Goal: Find specific page/section: Find specific page/section

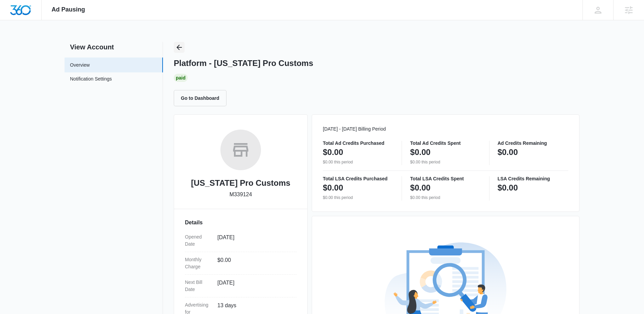
click at [175, 48] on button "Back" at bounding box center [179, 47] width 11 height 11
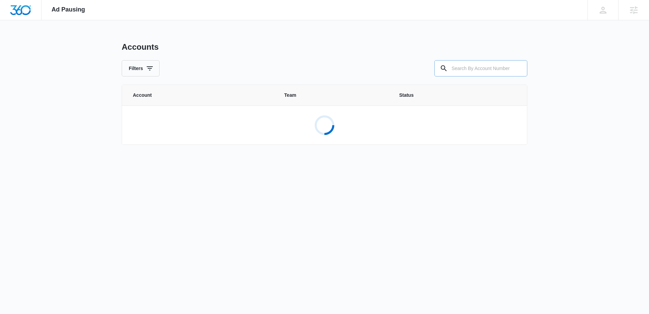
drag, startPoint x: 529, startPoint y: 70, endPoint x: 509, endPoint y: 73, distance: 19.8
click at [527, 70] on div "Ad Pausing Apps Reputation Websites Forms CRM Email Social Shop Content Ads Int…" at bounding box center [324, 157] width 649 height 314
drag, startPoint x: 504, startPoint y: 73, endPoint x: 327, endPoint y: 61, distance: 177.8
click at [499, 73] on input "text" at bounding box center [480, 68] width 93 height 16
paste input "M36204"
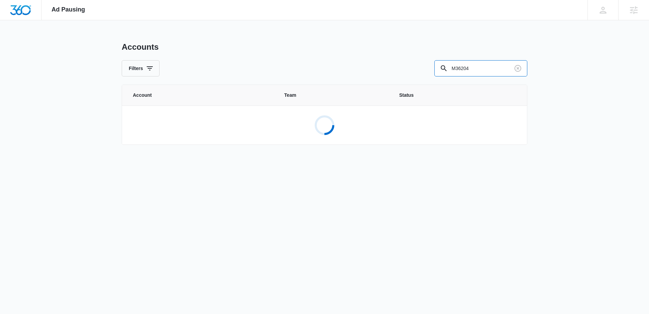
type input "M36204"
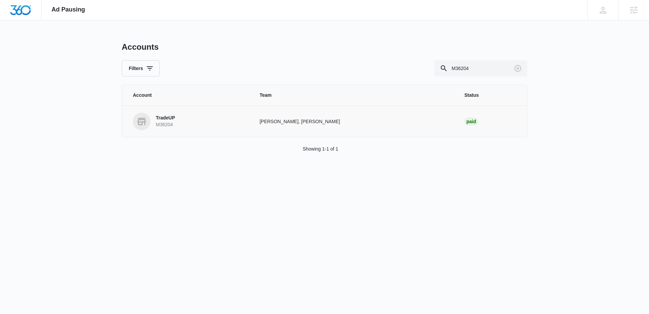
click at [178, 115] on link "TradeUP M36204" at bounding box center [188, 122] width 110 height 18
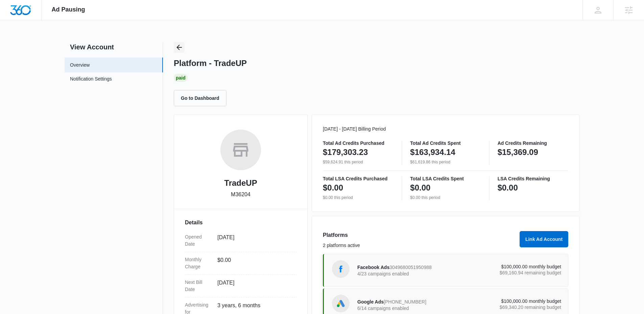
click at [177, 48] on icon "Back" at bounding box center [179, 47] width 8 height 8
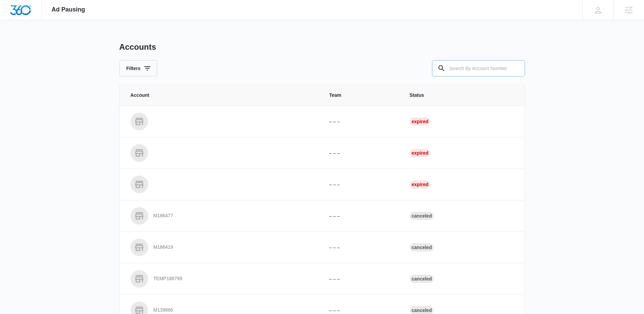
drag, startPoint x: 525, startPoint y: 75, endPoint x: 496, endPoint y: 68, distance: 29.5
click at [520, 73] on div "Ad Pausing Apps Reputation Websites Forms CRM Email Social Shop Content Ads Int…" at bounding box center [322, 157] width 644 height 314
drag, startPoint x: 496, startPoint y: 68, endPoint x: 456, endPoint y: 73, distance: 40.5
click at [494, 68] on input "text" at bounding box center [478, 68] width 93 height 16
paste input "M17866"
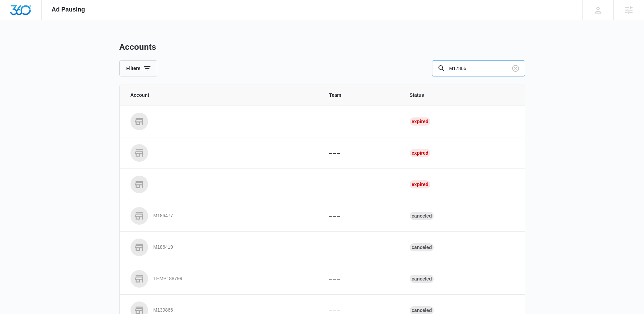
type input "M17866"
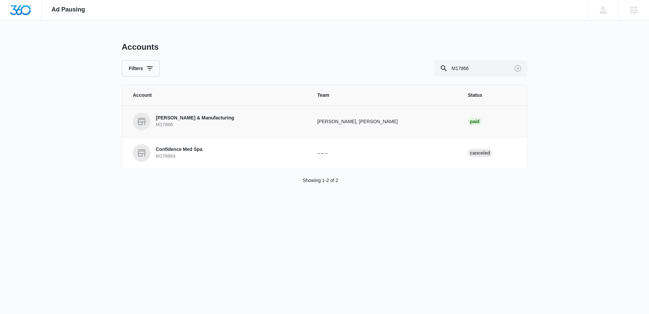
click at [197, 121] on p "Carolina Knife & Manufacturing" at bounding box center [195, 118] width 78 height 7
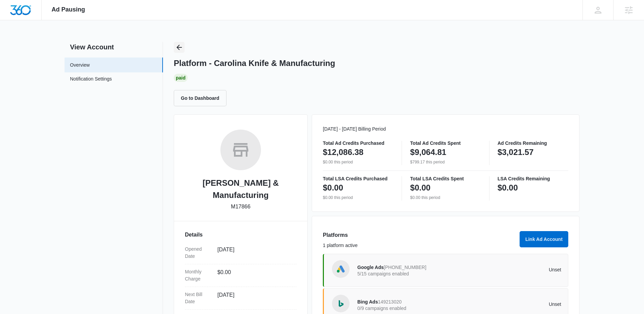
click at [178, 48] on icon "Back" at bounding box center [178, 47] width 5 height 5
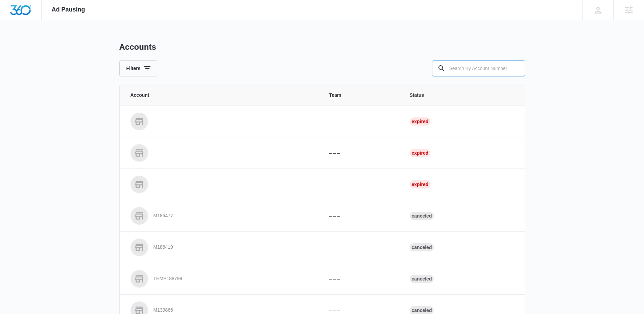
click at [515, 61] on div at bounding box center [515, 68] width 11 height 16
drag, startPoint x: 476, startPoint y: 67, endPoint x: 462, endPoint y: 68, distance: 14.6
click at [471, 67] on input "text" at bounding box center [478, 68] width 93 height 16
paste input "M34699"
type input "M34699"
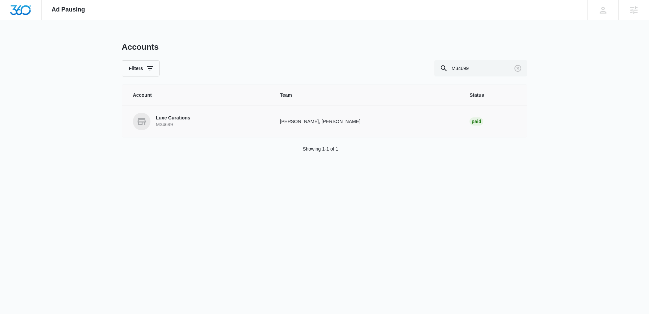
click at [171, 125] on p "M34699" at bounding box center [173, 124] width 34 height 7
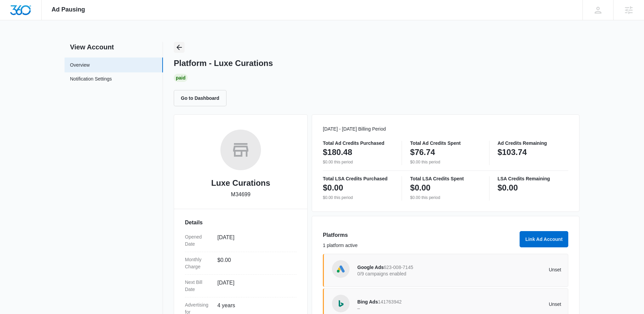
click at [179, 43] on icon "Back" at bounding box center [179, 47] width 8 height 8
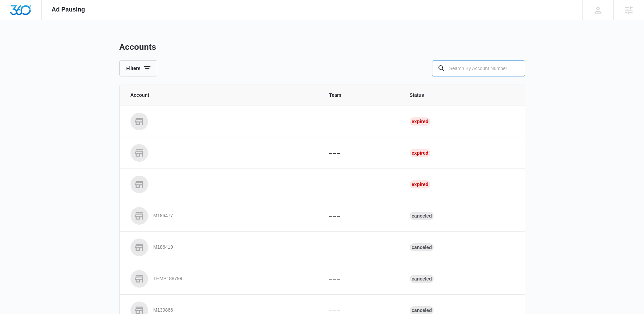
click at [519, 73] on div at bounding box center [515, 68] width 11 height 16
drag, startPoint x: 507, startPoint y: 69, endPoint x: 481, endPoint y: 71, distance: 26.1
click at [506, 69] on input "text" at bounding box center [478, 68] width 93 height 16
paste input "M324888"
type input "M324888"
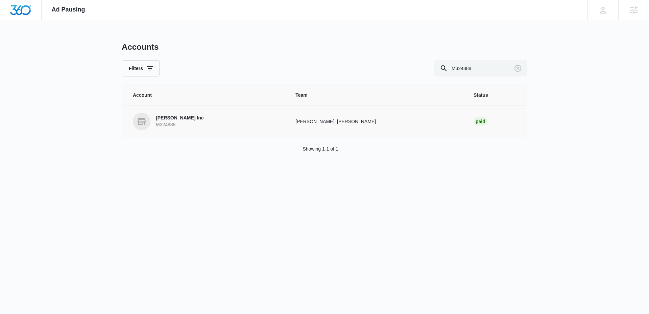
click at [155, 114] on link "Smartt Inc M324888" at bounding box center [206, 122] width 146 height 18
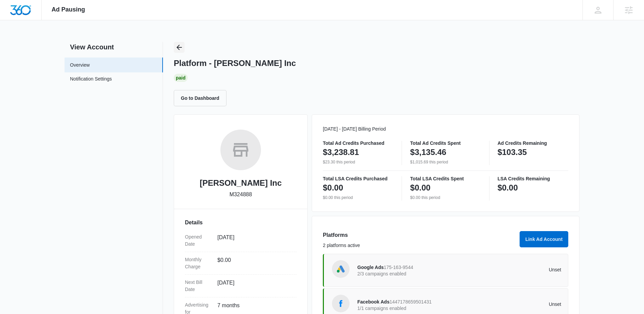
click at [179, 49] on icon "Back" at bounding box center [178, 47] width 5 height 5
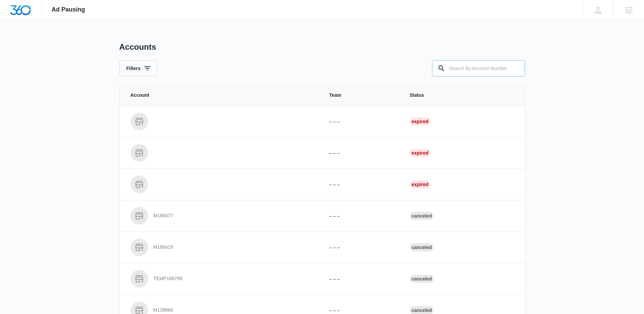
click at [465, 65] on input "text" at bounding box center [478, 68] width 93 height 16
paste input "M26446"
type input "M26446"
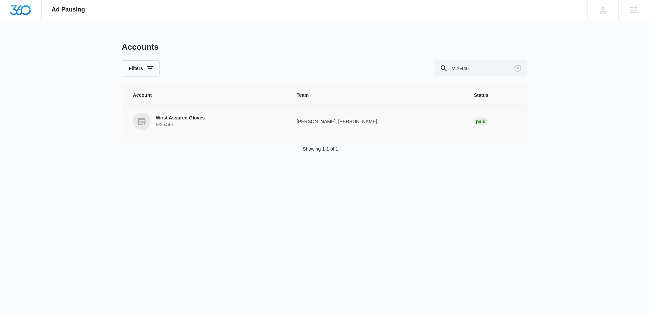
click at [174, 128] on link "Wrist Assured Gloves M26446" at bounding box center [207, 122] width 148 height 18
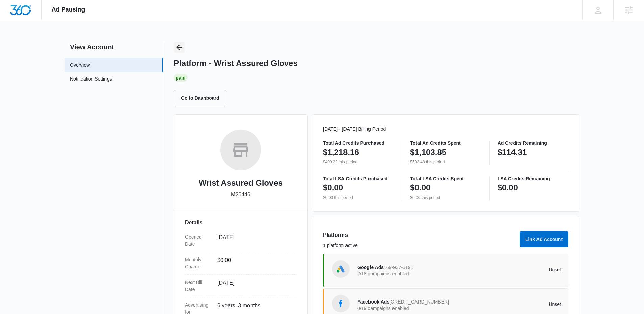
click at [180, 46] on icon "Back" at bounding box center [179, 47] width 8 height 8
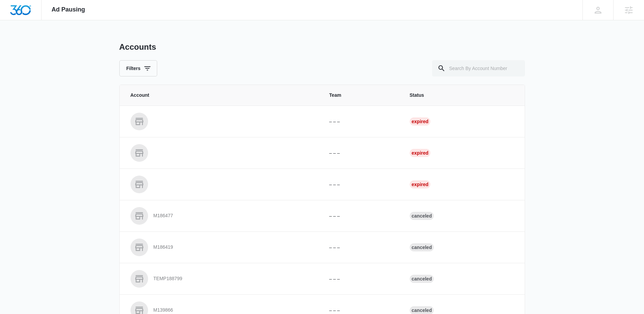
click at [486, 82] on div "Accounts Filters Account Team Status – – – Expired – – – Expired – – – Expired …" at bounding box center [322, 249] width 406 height 415
click at [480, 68] on input "text" at bounding box center [478, 68] width 93 height 16
paste input "M12332"
type input "M12332"
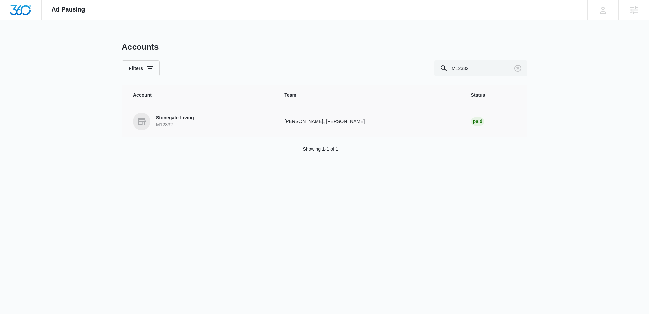
click at [165, 123] on p "M12332" at bounding box center [175, 124] width 38 height 7
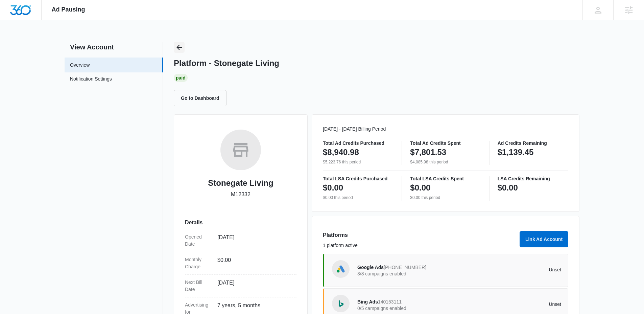
click at [182, 47] on icon "Back" at bounding box center [179, 47] width 8 height 8
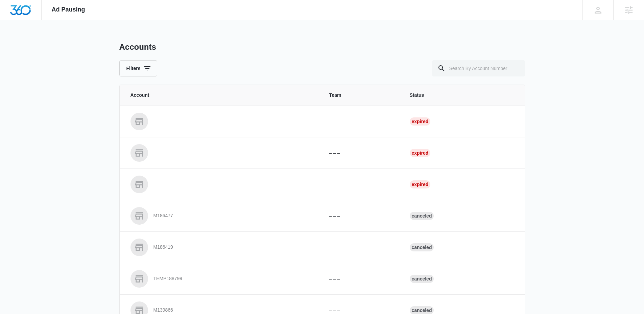
click at [536, 73] on div "Ad Pausing Apps Reputation Websites Forms CRM Email Social Shop Content Ads Int…" at bounding box center [322, 157] width 644 height 314
drag, startPoint x: 489, startPoint y: 65, endPoint x: 480, endPoint y: 66, distance: 9.2
click at [489, 65] on input "text" at bounding box center [478, 68] width 93 height 16
paste input "M329729"
type input "M329729"
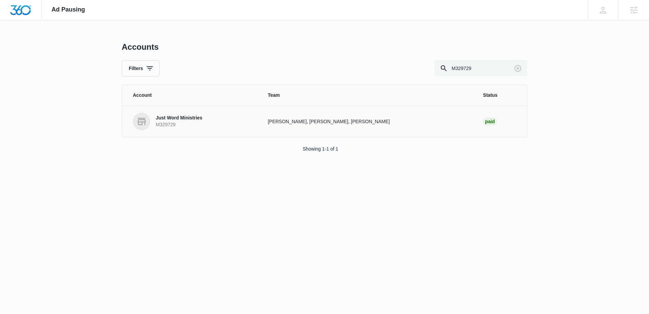
click at [187, 117] on p "Just Word Ministries" at bounding box center [179, 118] width 46 height 7
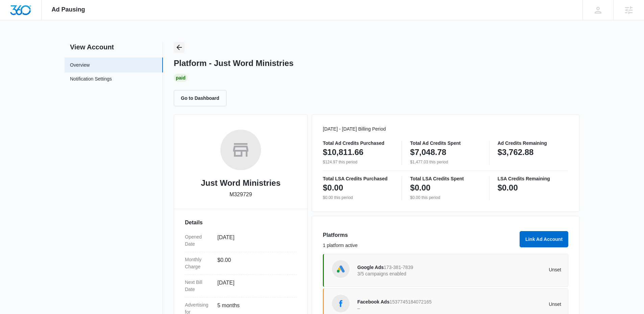
click at [179, 47] on icon "Back" at bounding box center [178, 47] width 5 height 5
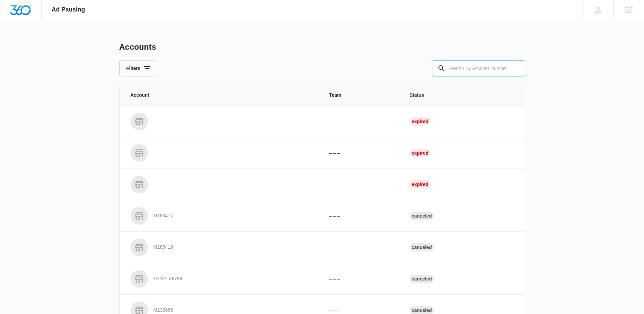
drag, startPoint x: 500, startPoint y: 67, endPoint x: 495, endPoint y: 69, distance: 4.8
click at [498, 68] on input "text" at bounding box center [478, 68] width 93 height 16
paste input "M332923"
type input "M332923"
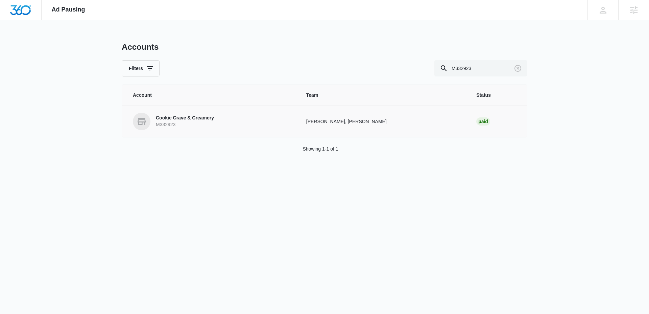
click at [176, 113] on link "Cookie Crave & Creamery M332923" at bounding box center [211, 122] width 157 height 18
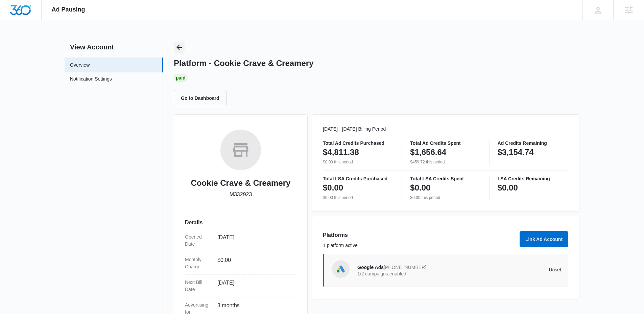
click at [182, 48] on icon "Back" at bounding box center [179, 47] width 8 height 8
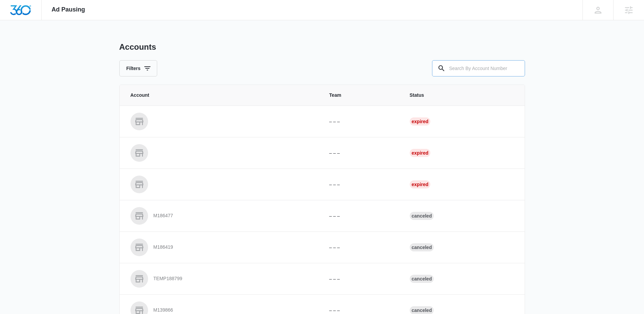
click at [475, 63] on input "text" at bounding box center [478, 68] width 93 height 16
paste input "M176737"
type input "M176737"
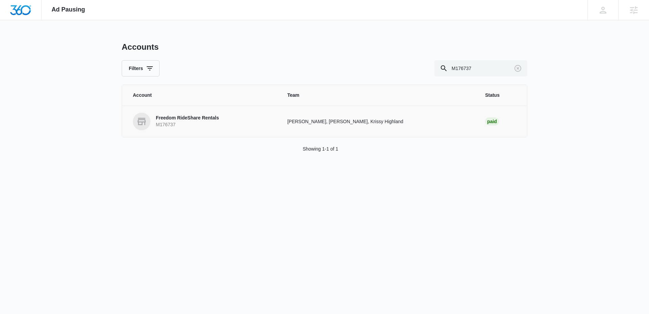
click at [189, 122] on p "M176737" at bounding box center [187, 124] width 63 height 7
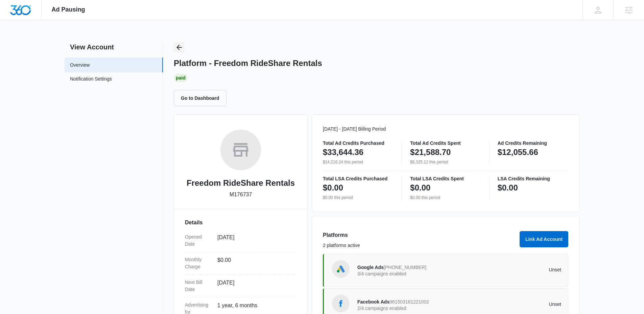
click at [178, 48] on icon "Back" at bounding box center [179, 47] width 8 height 8
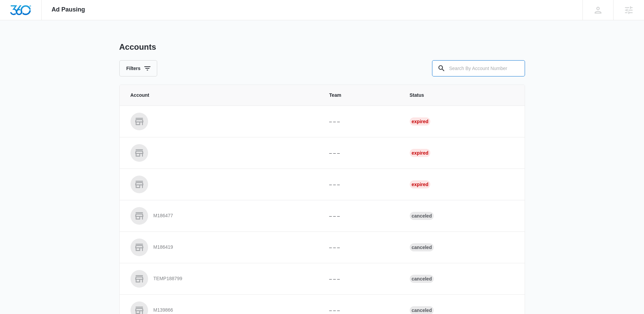
drag, startPoint x: 481, startPoint y: 70, endPoint x: 363, endPoint y: 62, distance: 117.6
click at [471, 69] on input "text" at bounding box center [478, 68] width 93 height 16
paste input "M332762"
type input "M332762"
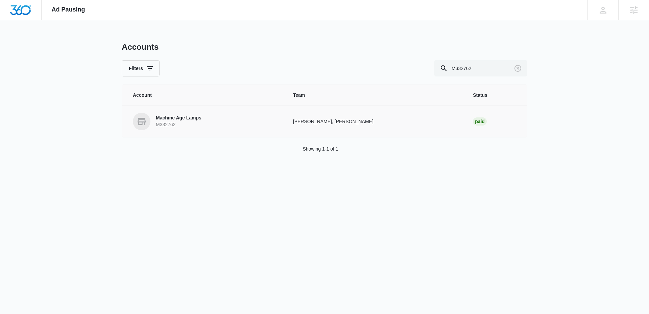
click at [169, 127] on p "M332762" at bounding box center [179, 124] width 46 height 7
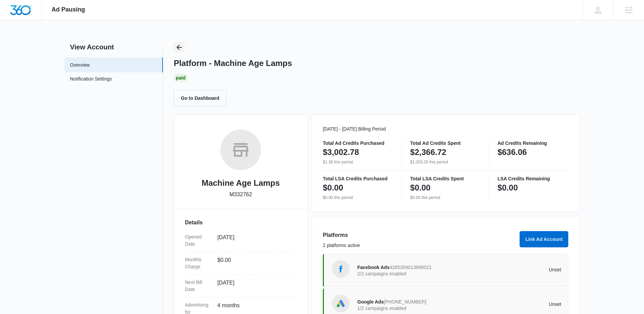
click at [179, 48] on icon "Back" at bounding box center [179, 47] width 8 height 8
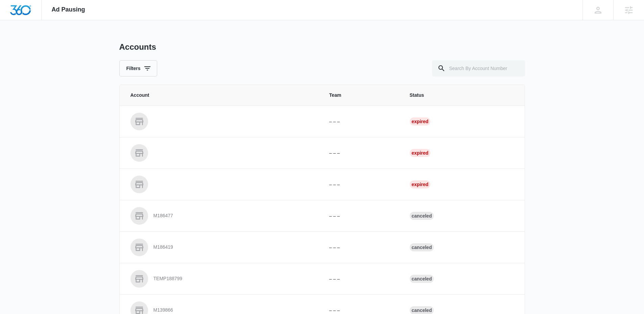
click at [487, 85] on th "Status" at bounding box center [462, 95] width 123 height 21
drag, startPoint x: 484, startPoint y: 72, endPoint x: 476, endPoint y: 75, distance: 7.8
click at [482, 74] on input "text" at bounding box center [478, 68] width 93 height 16
paste input "M316551"
type input "M316551"
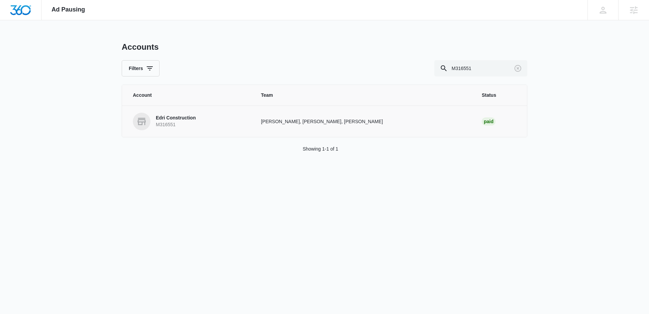
click at [174, 125] on p "M316551" at bounding box center [176, 124] width 40 height 7
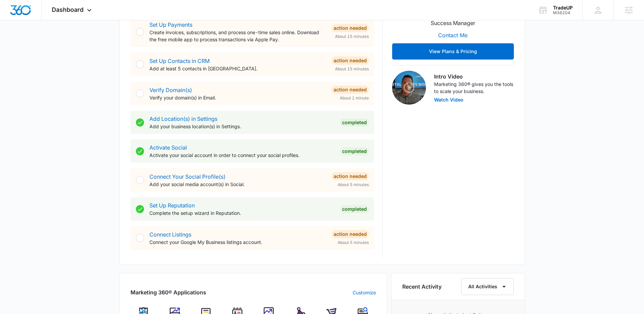
scroll to position [266, 0]
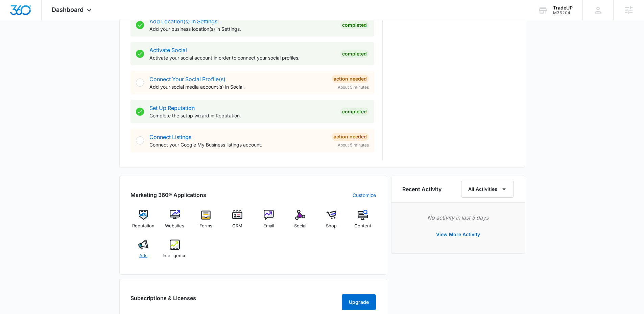
click at [145, 248] on img at bounding box center [143, 244] width 10 height 10
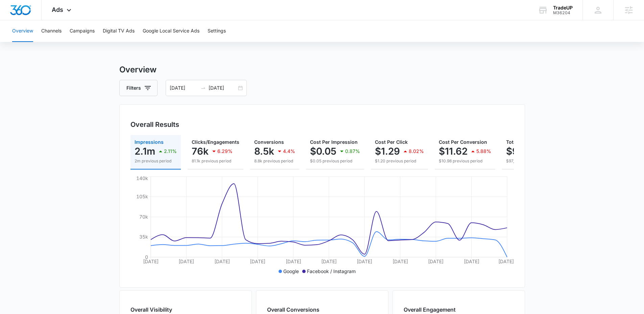
drag, startPoint x: 362, startPoint y: 87, endPoint x: 361, endPoint y: 123, distance: 36.5
click at [362, 87] on div "Filters 09/13/2025 10/13/2025" at bounding box center [322, 88] width 406 height 16
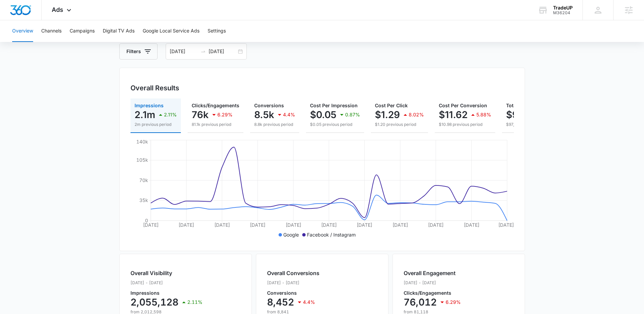
scroll to position [29, 0]
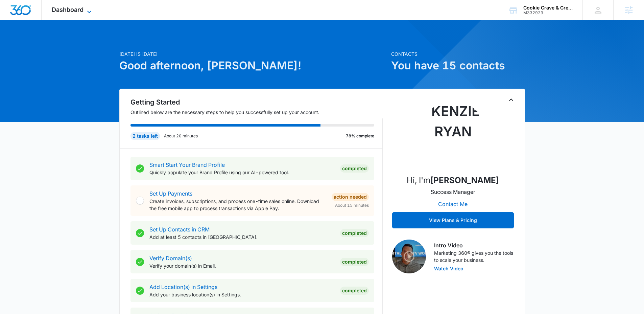
click at [89, 12] on icon at bounding box center [89, 11] width 4 height 2
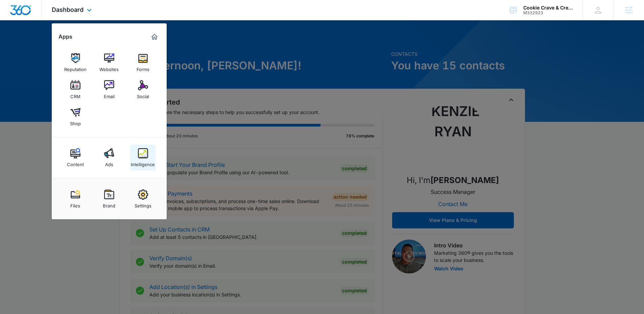
click at [150, 154] on link "Intelligence" at bounding box center [143, 158] width 26 height 26
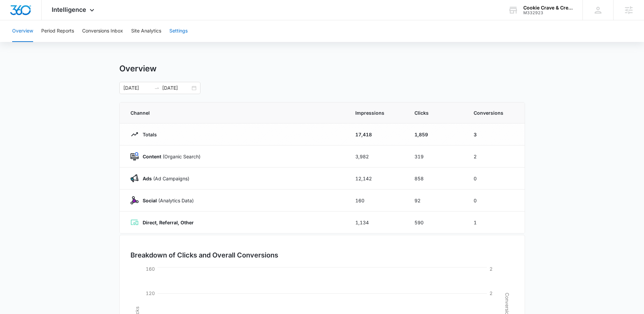
click at [178, 27] on button "Settings" at bounding box center [178, 31] width 18 height 22
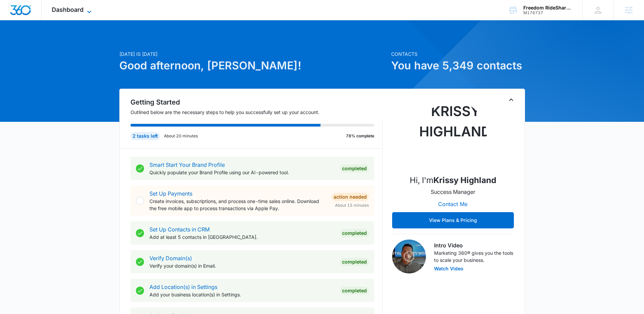
click at [76, 9] on span "Dashboard" at bounding box center [68, 9] width 32 height 7
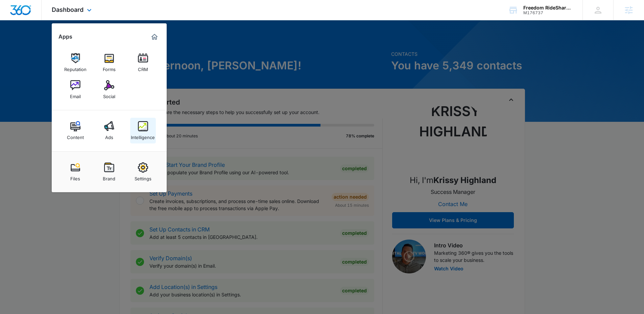
click at [143, 134] on div "Intelligence" at bounding box center [143, 135] width 24 height 9
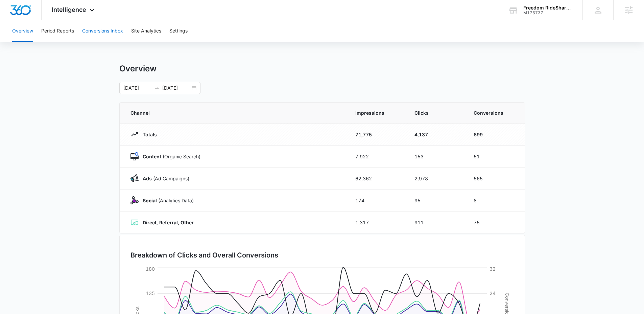
click at [110, 30] on button "Conversions Inbox" at bounding box center [102, 31] width 41 height 22
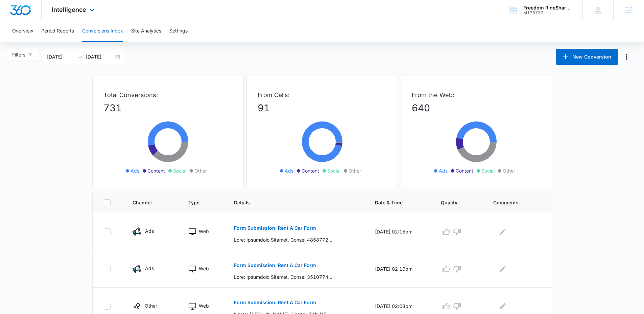
drag, startPoint x: 87, startPoint y: 13, endPoint x: 99, endPoint y: 39, distance: 28.6
click at [87, 13] on div "Intelligence Apps Reputation Forms CRM Email Social Content Ads Intelligence Fi…" at bounding box center [74, 10] width 65 height 20
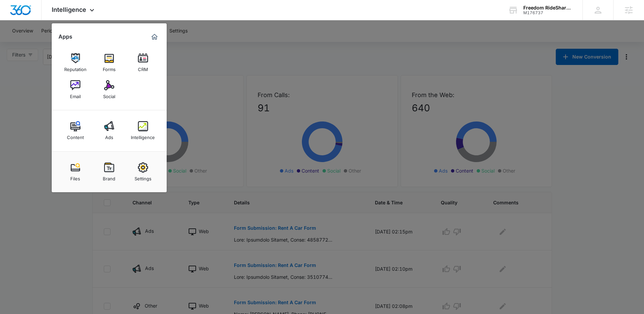
click at [99, 134] on link "Ads" at bounding box center [109, 131] width 26 height 26
